Goal: Information Seeking & Learning: Learn about a topic

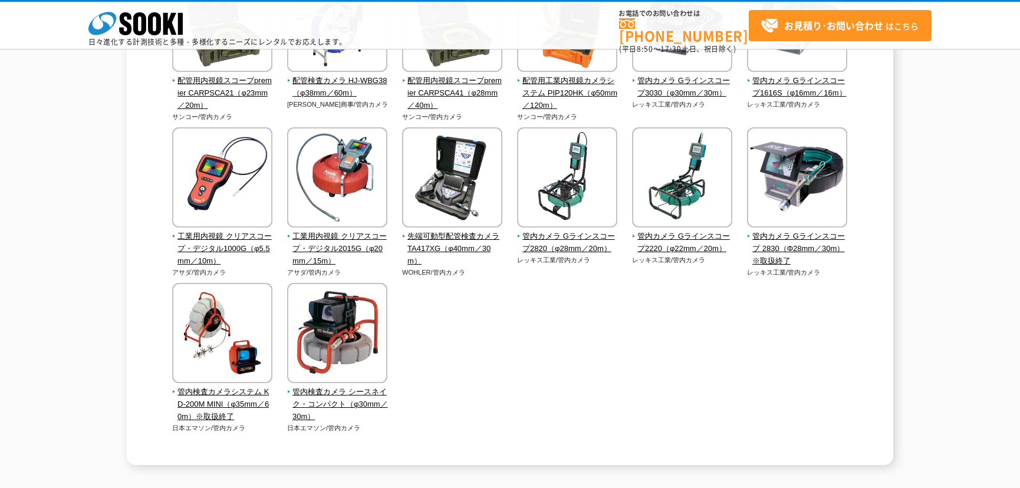
scroll to position [375, 0]
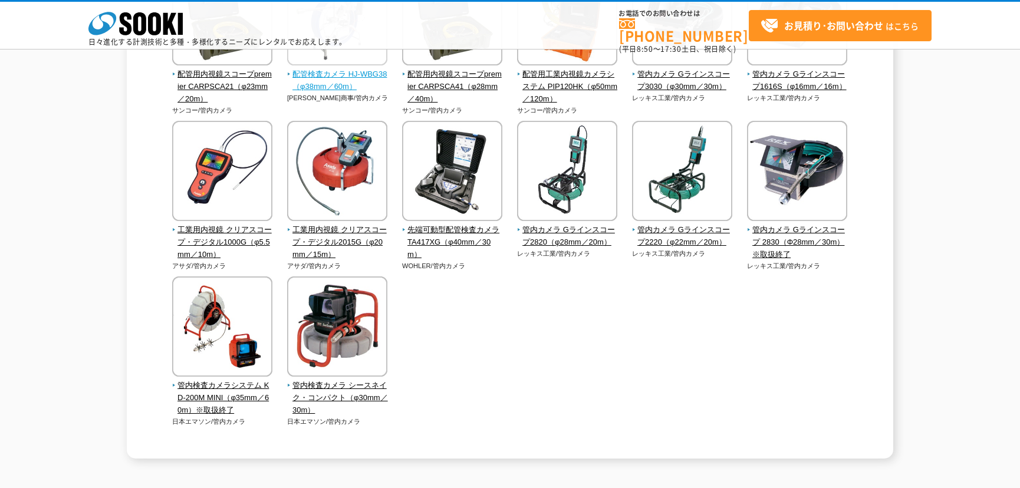
click at [325, 70] on span "配管検査カメラ HJ-WBG38（φ38mm／60m）" at bounding box center [337, 80] width 101 height 25
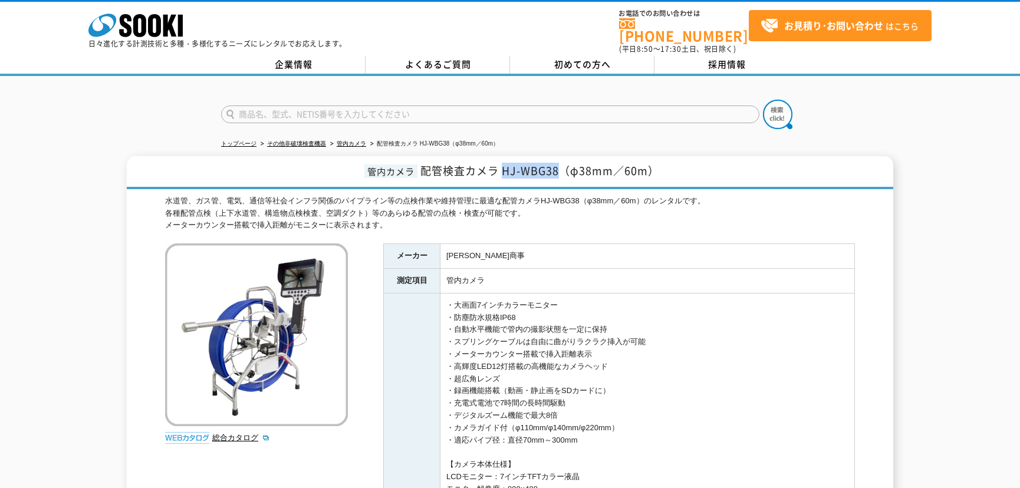
drag, startPoint x: 502, startPoint y: 162, endPoint x: 557, endPoint y: 166, distance: 55.0
click at [557, 166] on span "配管検査カメラ HJ-WBG38（φ38mm／60m）" at bounding box center [539, 171] width 239 height 16
copy span "HJ-WBG38"
